Goal: Find specific page/section: Find specific page/section

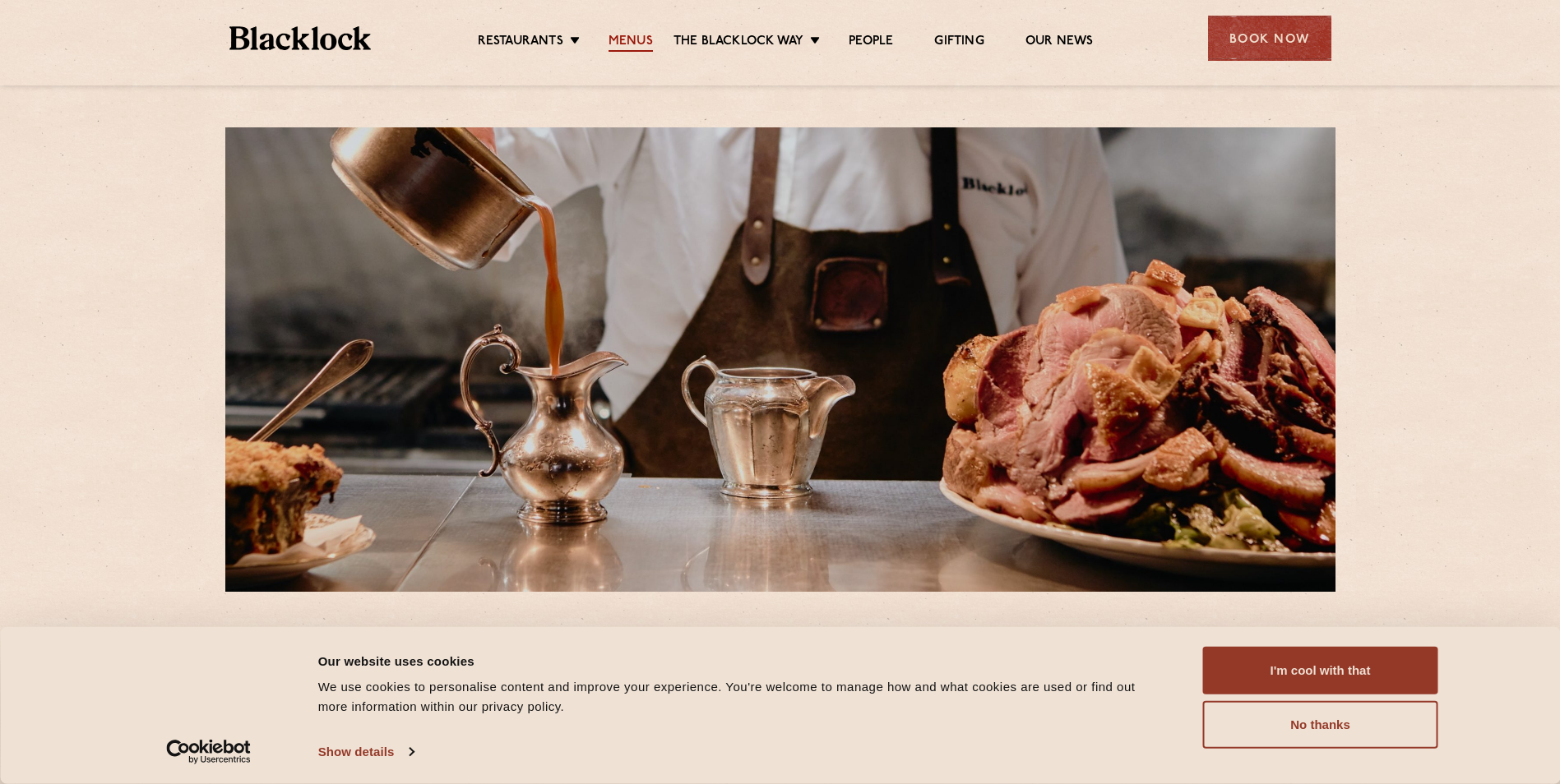
click at [645, 41] on link "Menus" at bounding box center [631, 42] width 44 height 18
click at [1314, 676] on button "I'm cool with that" at bounding box center [1321, 671] width 235 height 47
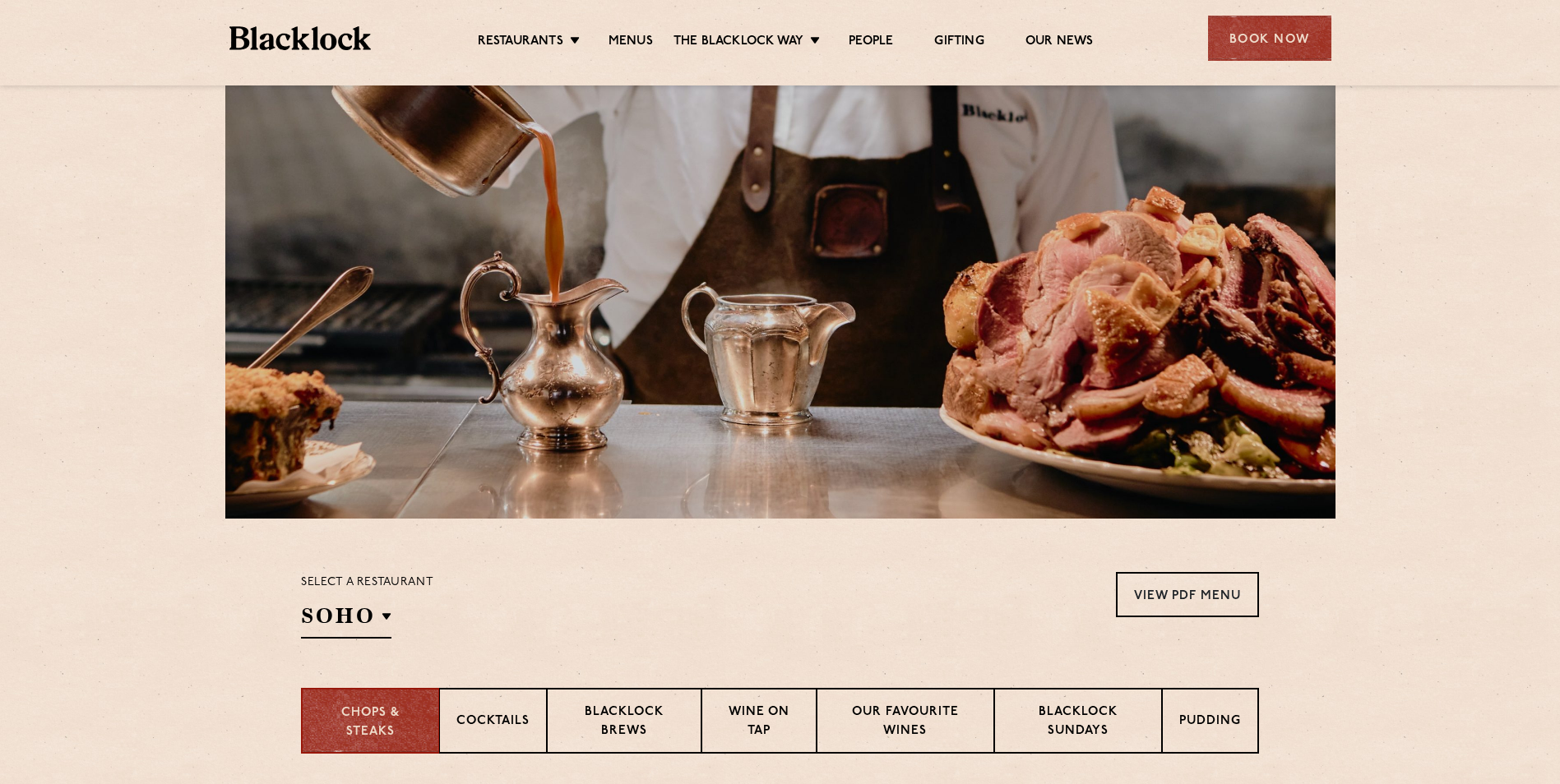
scroll to position [109, 0]
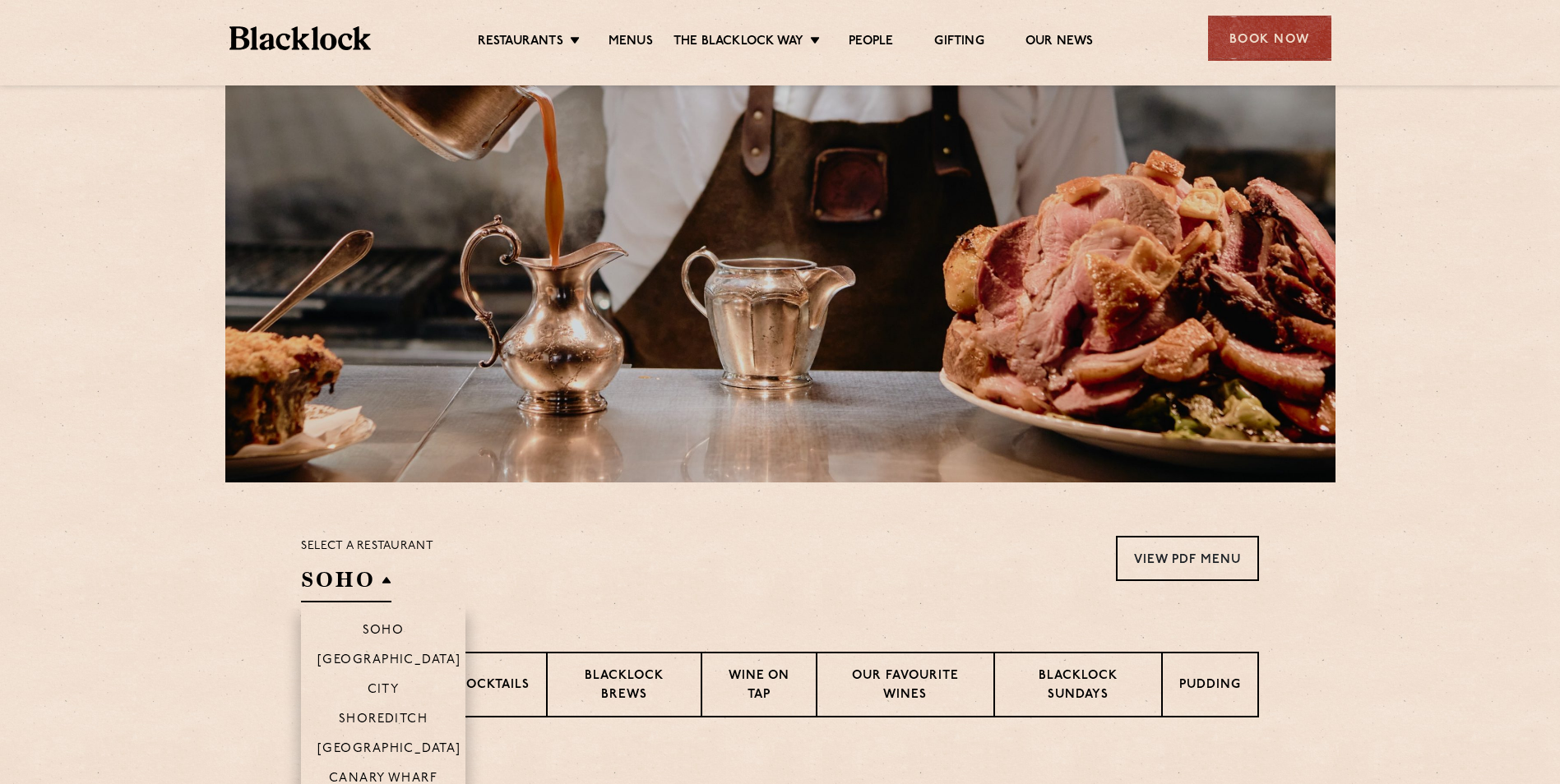
click at [391, 580] on h2 "SOHO" at bounding box center [346, 585] width 91 height 37
click at [394, 748] on p "[GEOGRAPHIC_DATA]" at bounding box center [390, 750] width 144 height 17
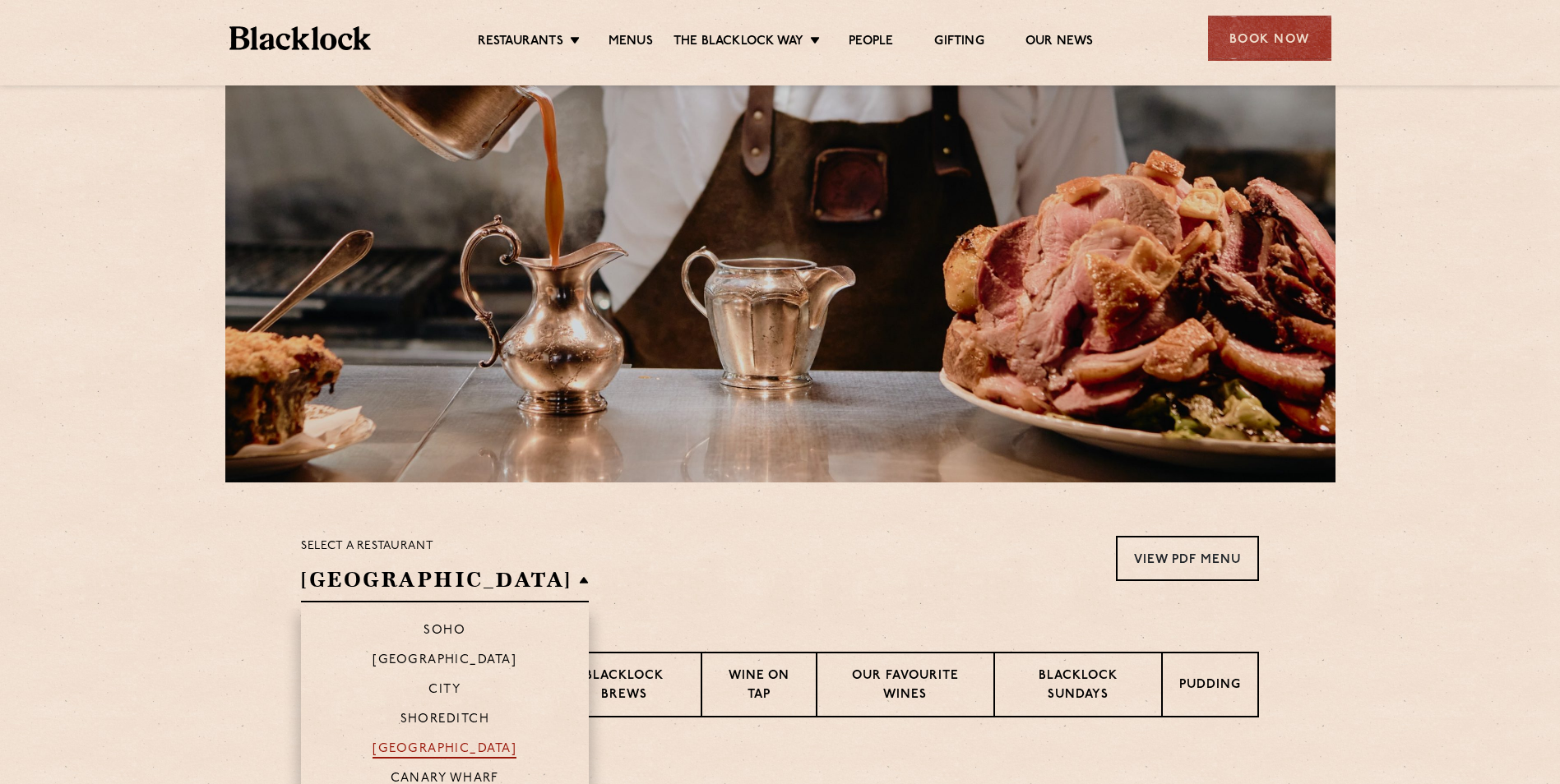
click at [394, 748] on p "[GEOGRAPHIC_DATA]" at bounding box center [445, 750] width 144 height 17
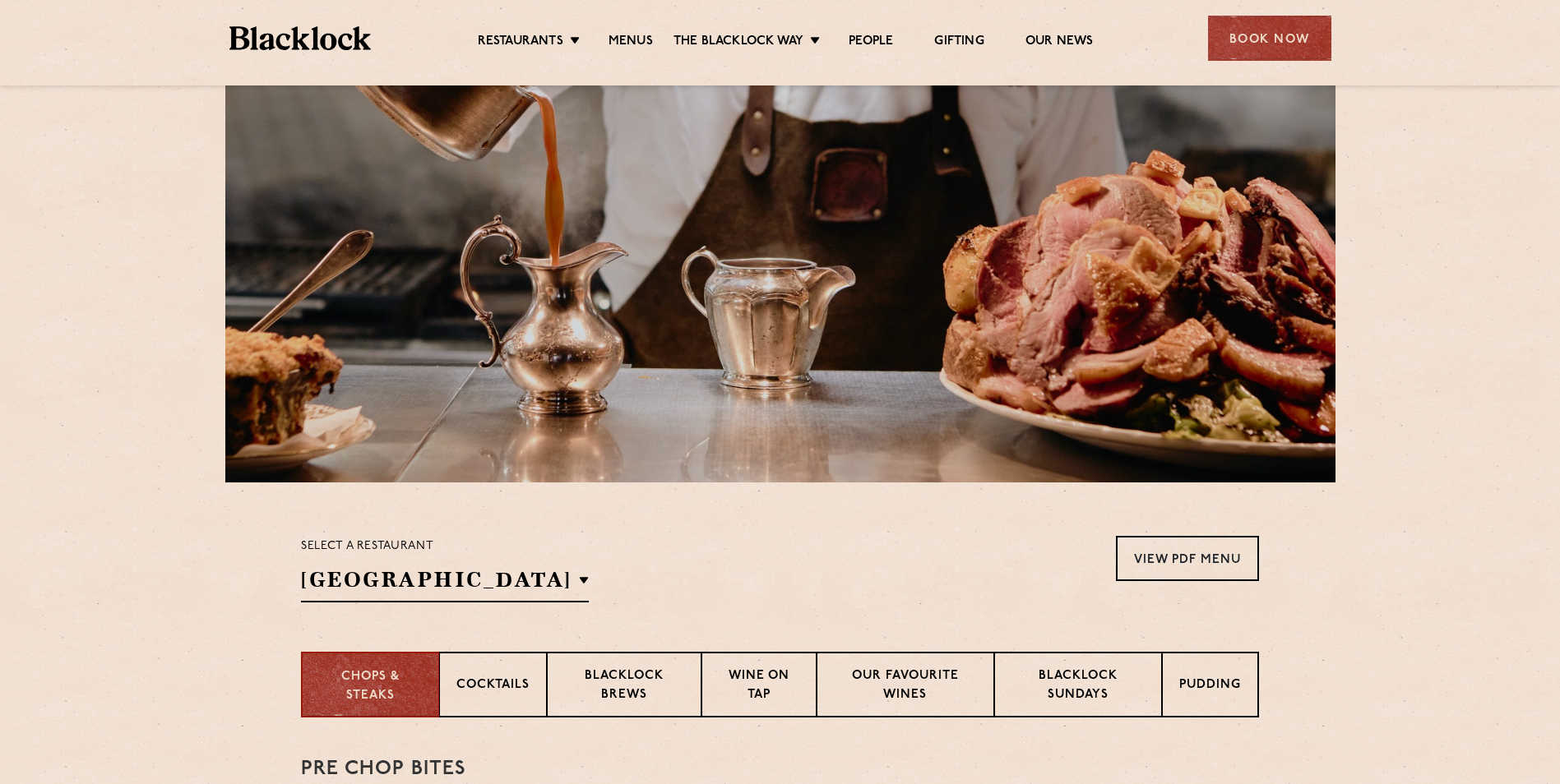
click at [717, 593] on div "Select a restaurant [GEOGRAPHIC_DATA] [GEOGRAPHIC_DATA] [GEOGRAPHIC_DATA] [GEOG…" at bounding box center [780, 570] width 958 height 67
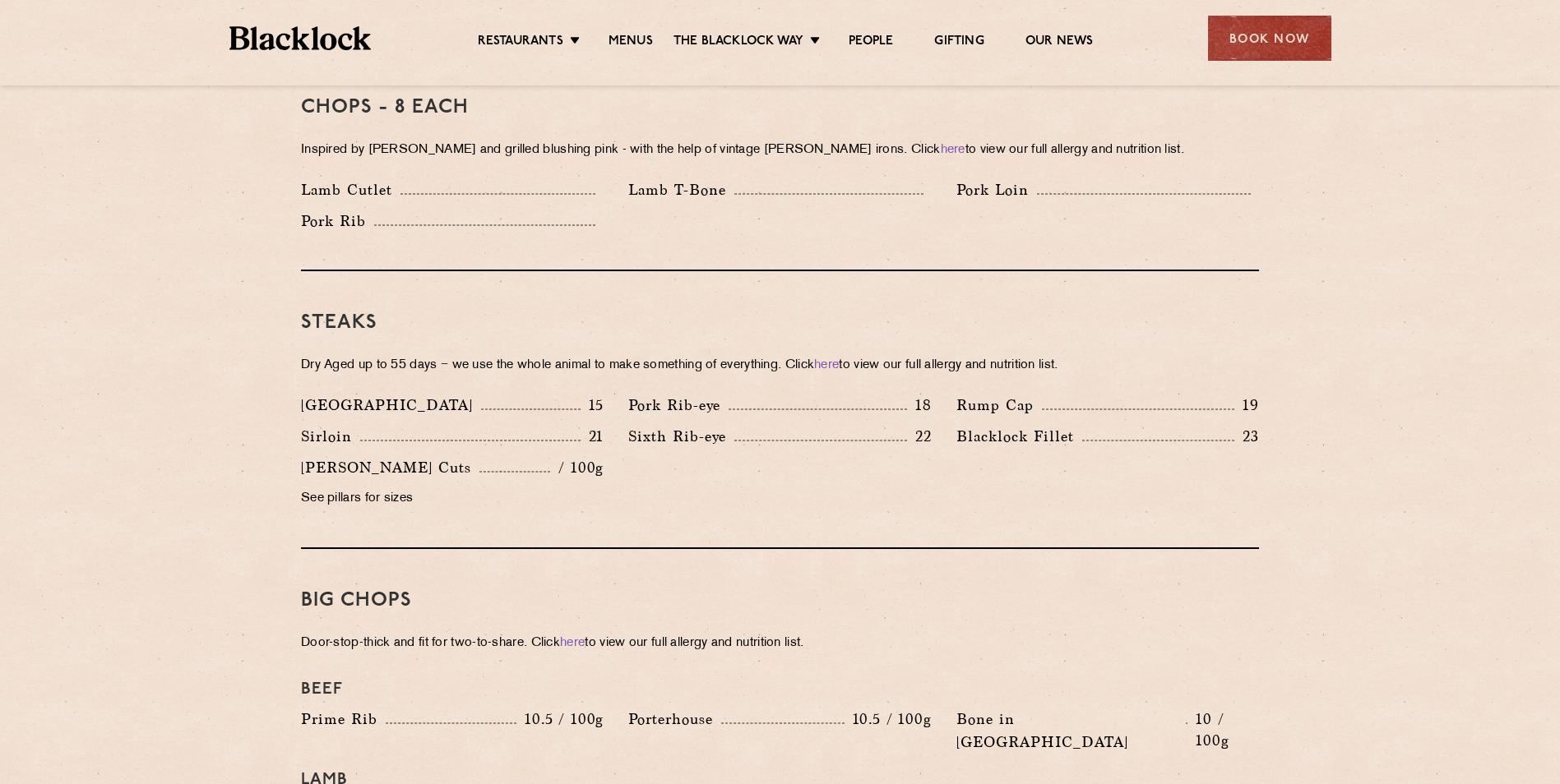
scroll to position [1425, 0]
